Goal: Use online tool/utility: Use online tool/utility

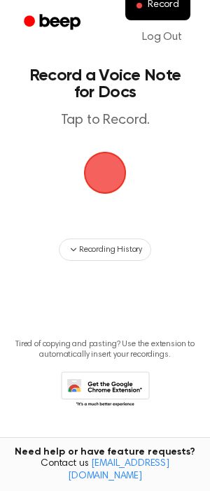
click at [85, 157] on span "button" at bounding box center [104, 172] width 63 height 63
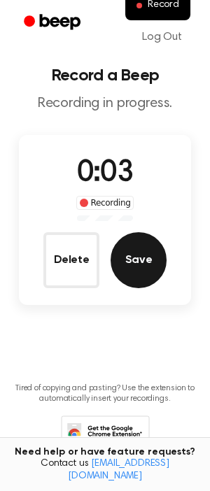
click at [124, 244] on button "Save" at bounding box center [138, 260] width 56 height 56
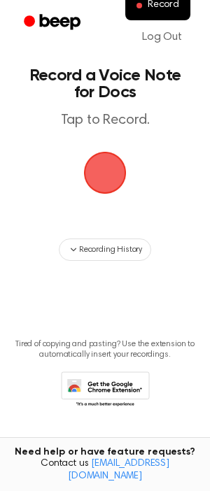
click at [126, 164] on span "button" at bounding box center [105, 173] width 43 height 43
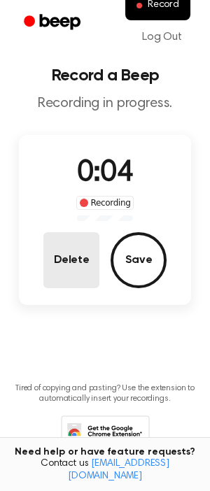
click at [89, 232] on button "Delete" at bounding box center [71, 260] width 56 height 56
